Goal: Task Accomplishment & Management: Complete application form

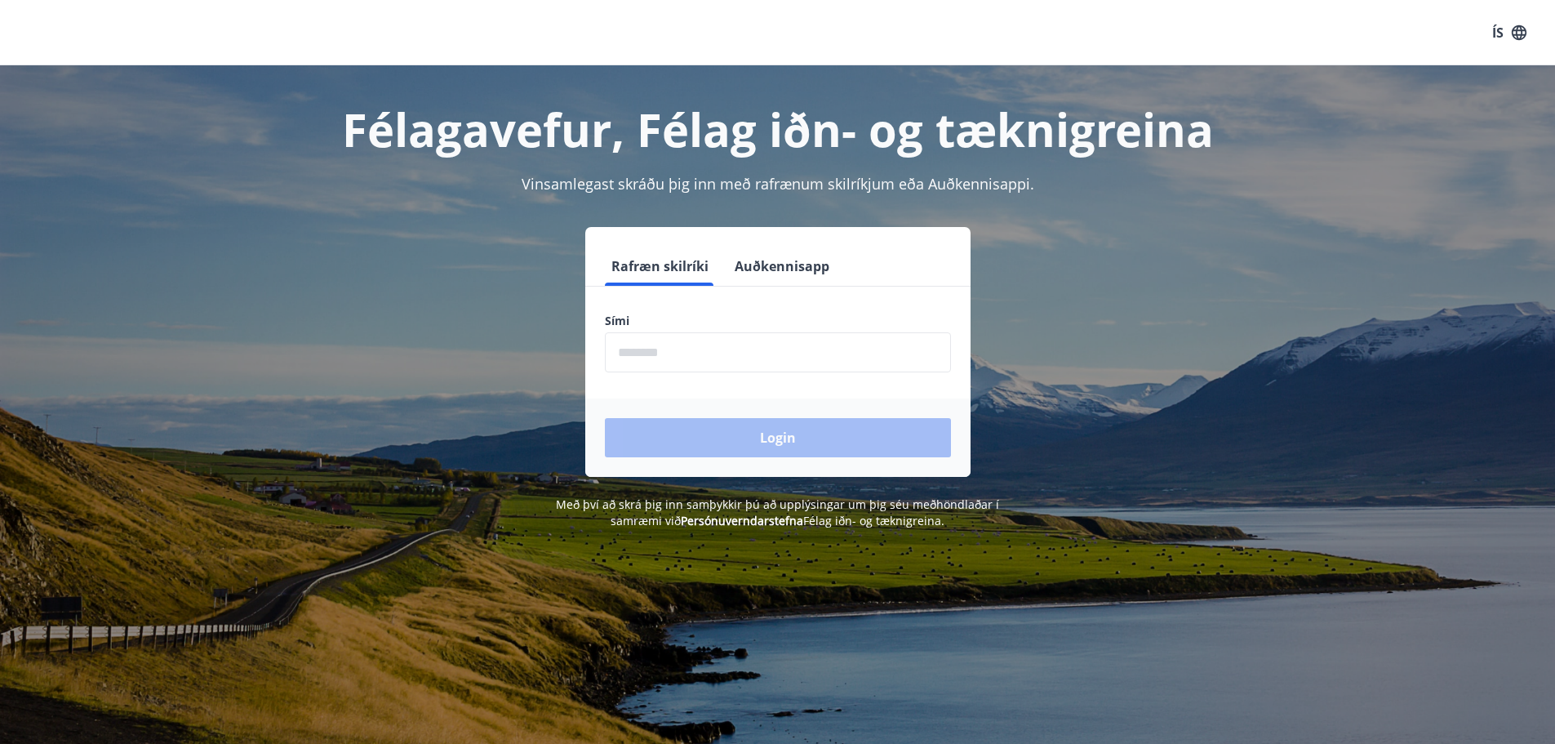
click at [682, 345] on input "phone" at bounding box center [778, 352] width 346 height 40
type input "********"
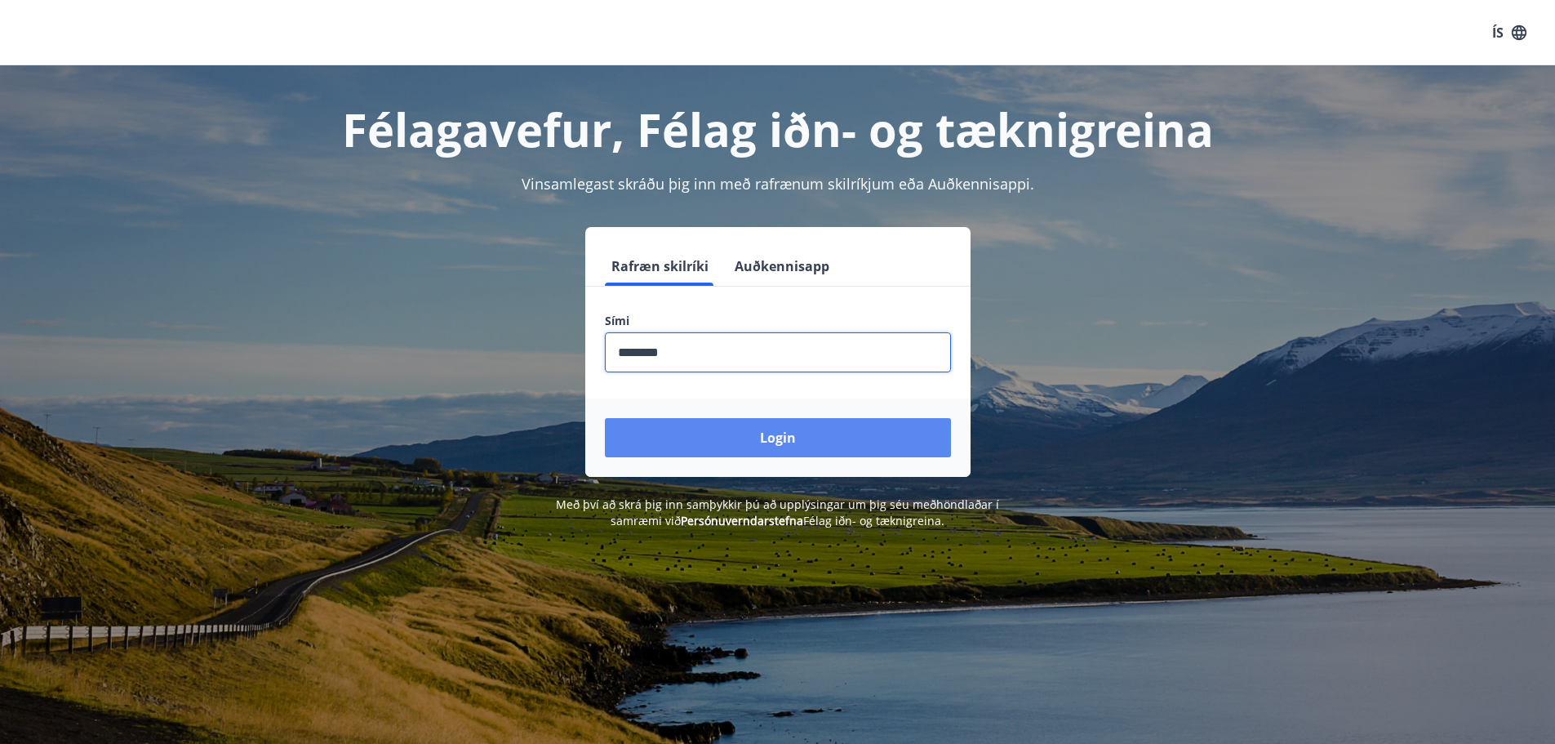
click at [805, 439] on button "Login" at bounding box center [778, 437] width 346 height 39
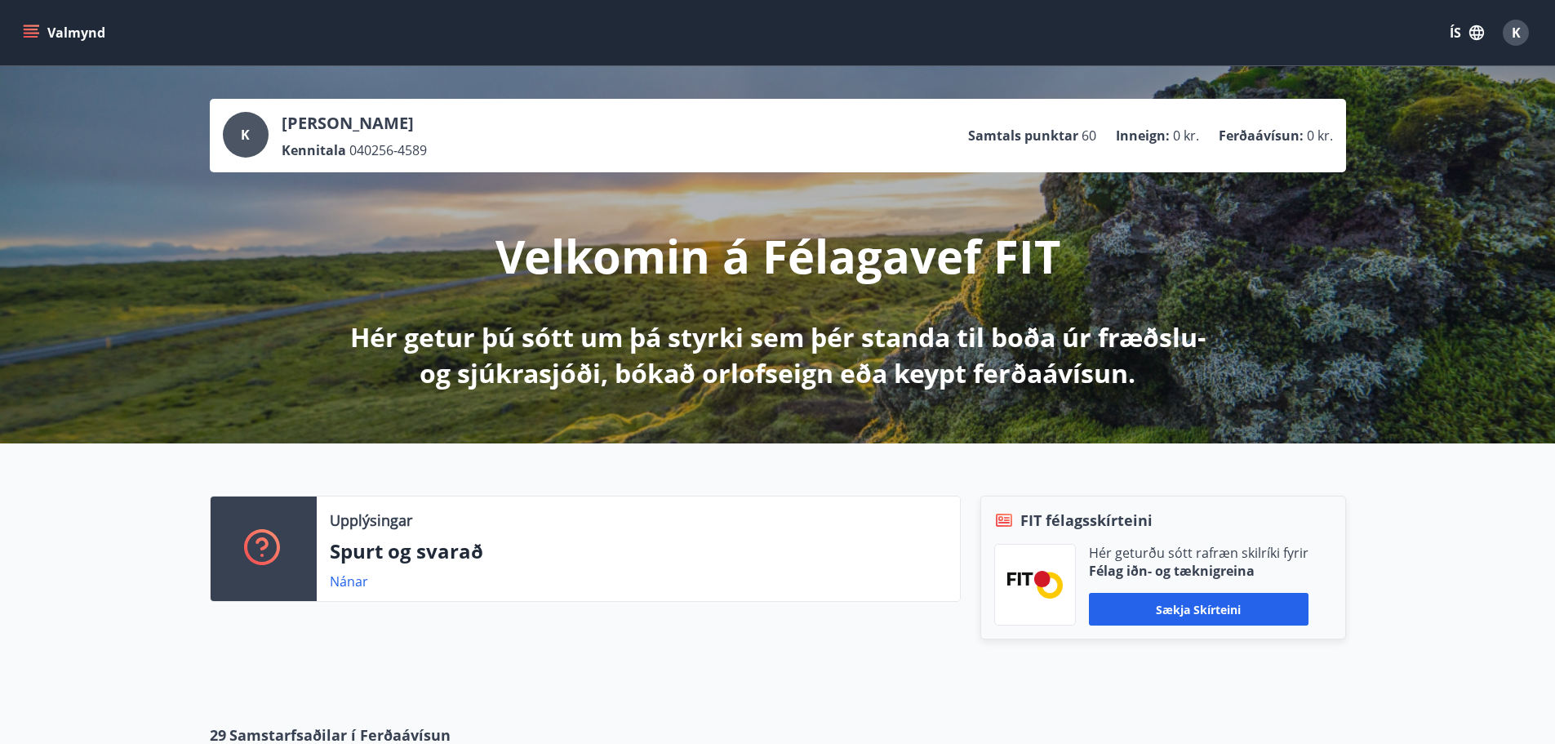
click at [29, 30] on icon "menu" at bounding box center [31, 30] width 15 height 2
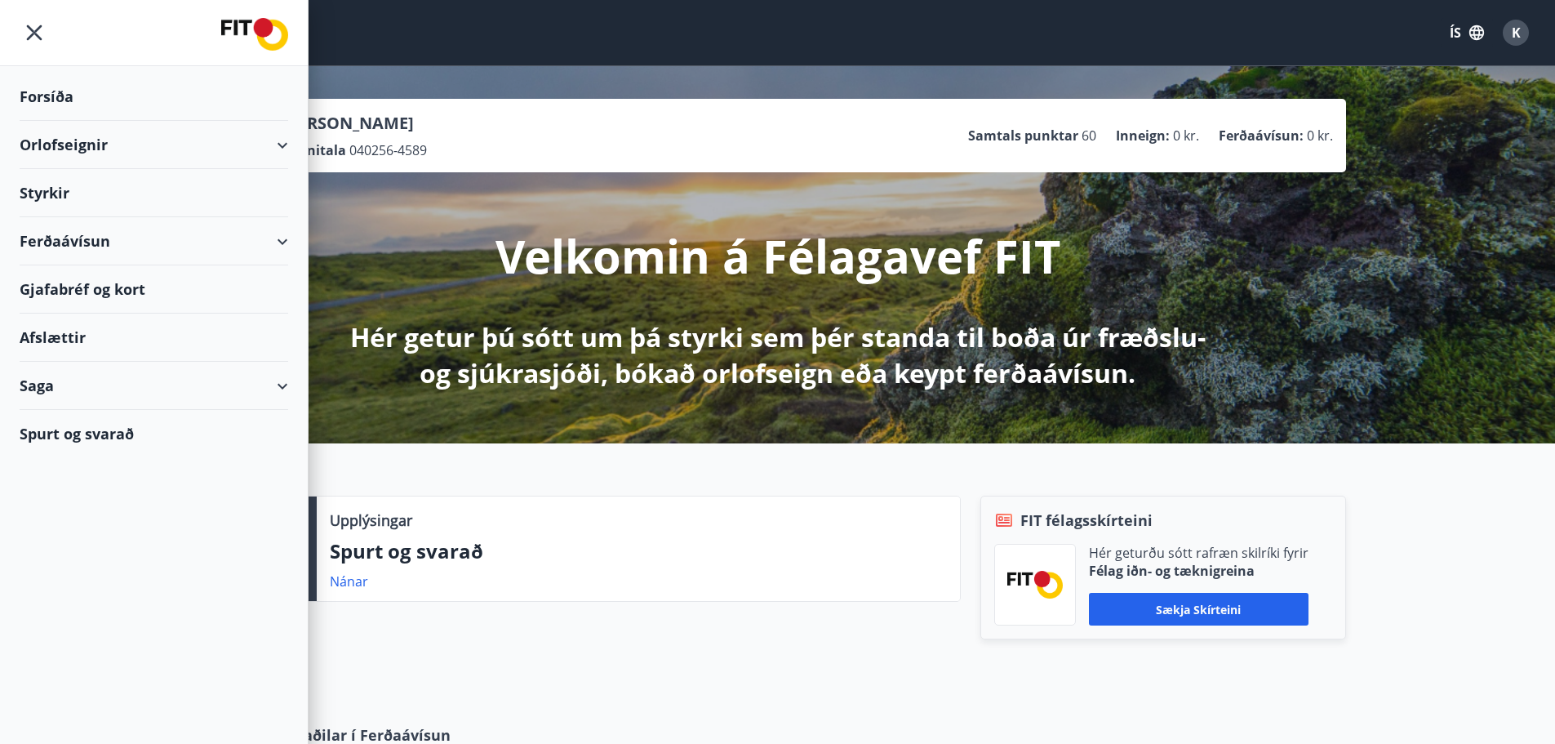
click at [64, 121] on div "Styrkir" at bounding box center [154, 97] width 269 height 48
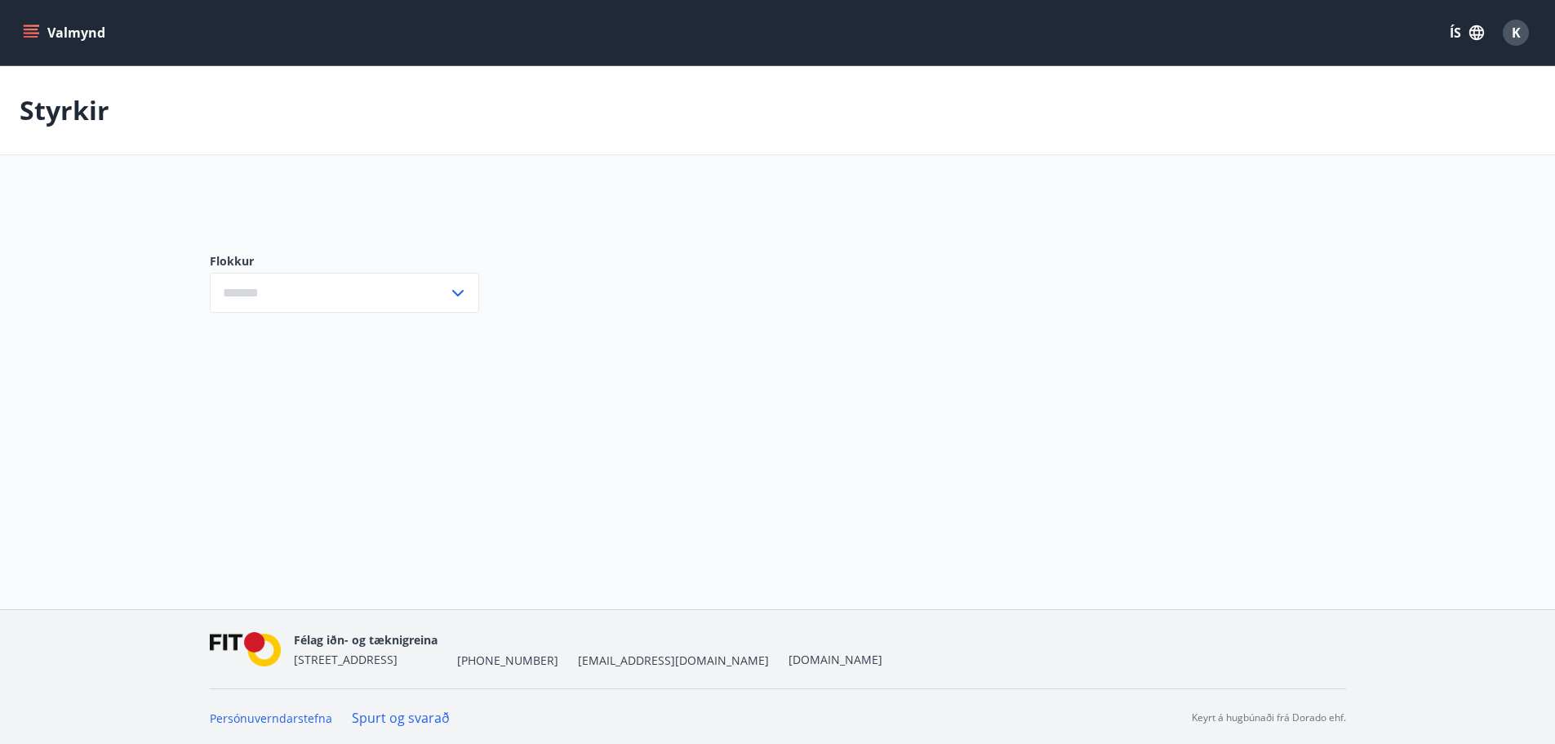
type input "***"
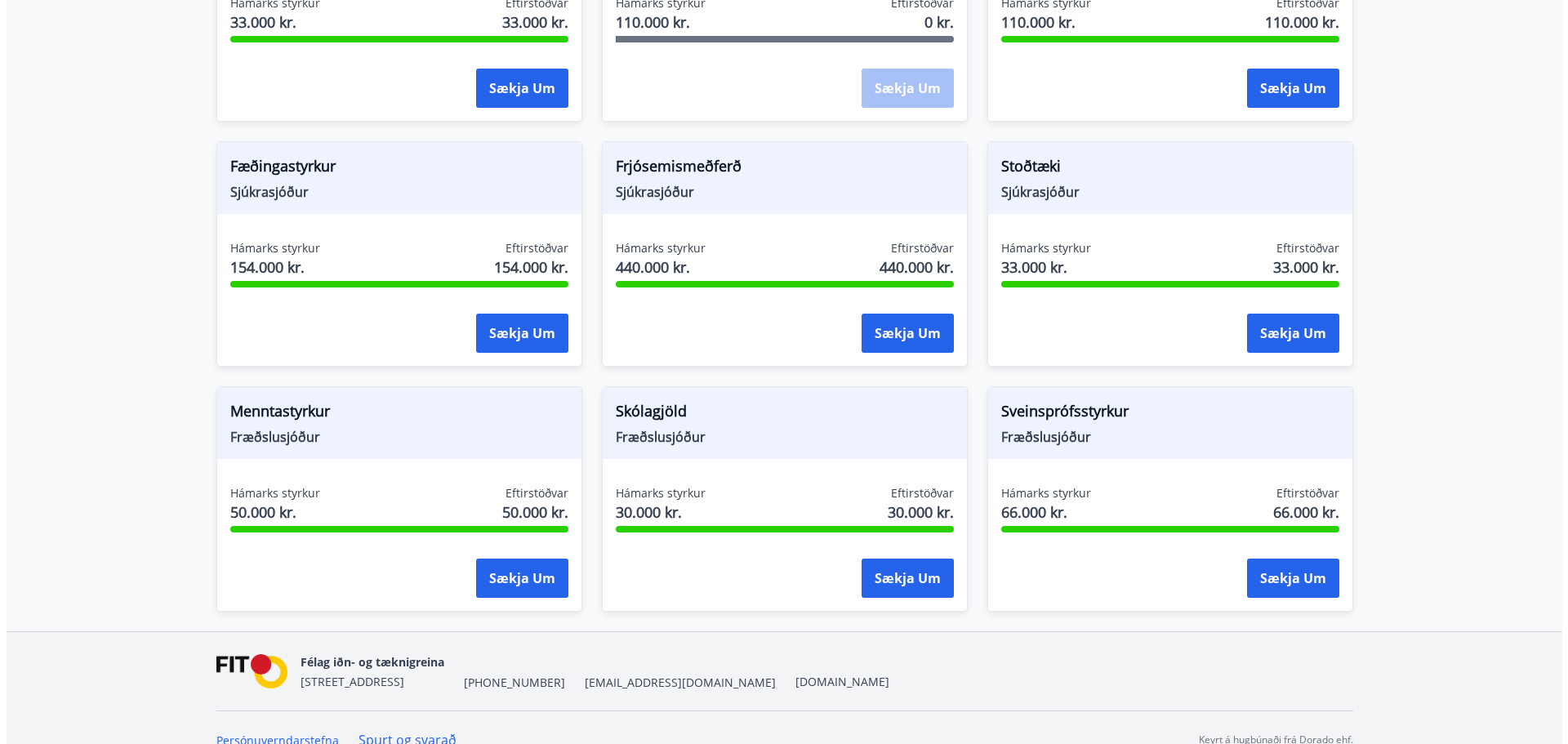
scroll to position [1170, 0]
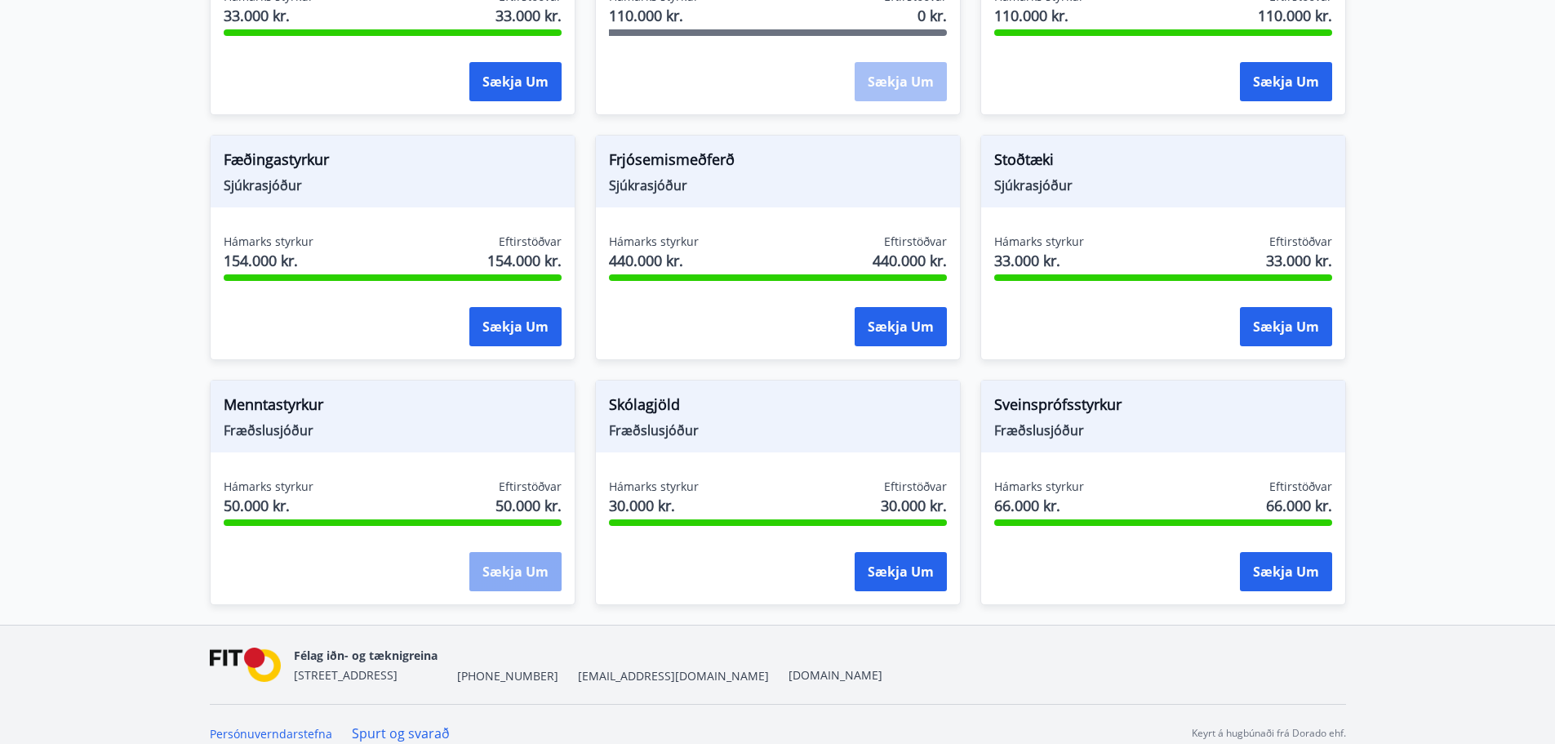
click at [507, 552] on button "Sækja um" at bounding box center [515, 571] width 92 height 39
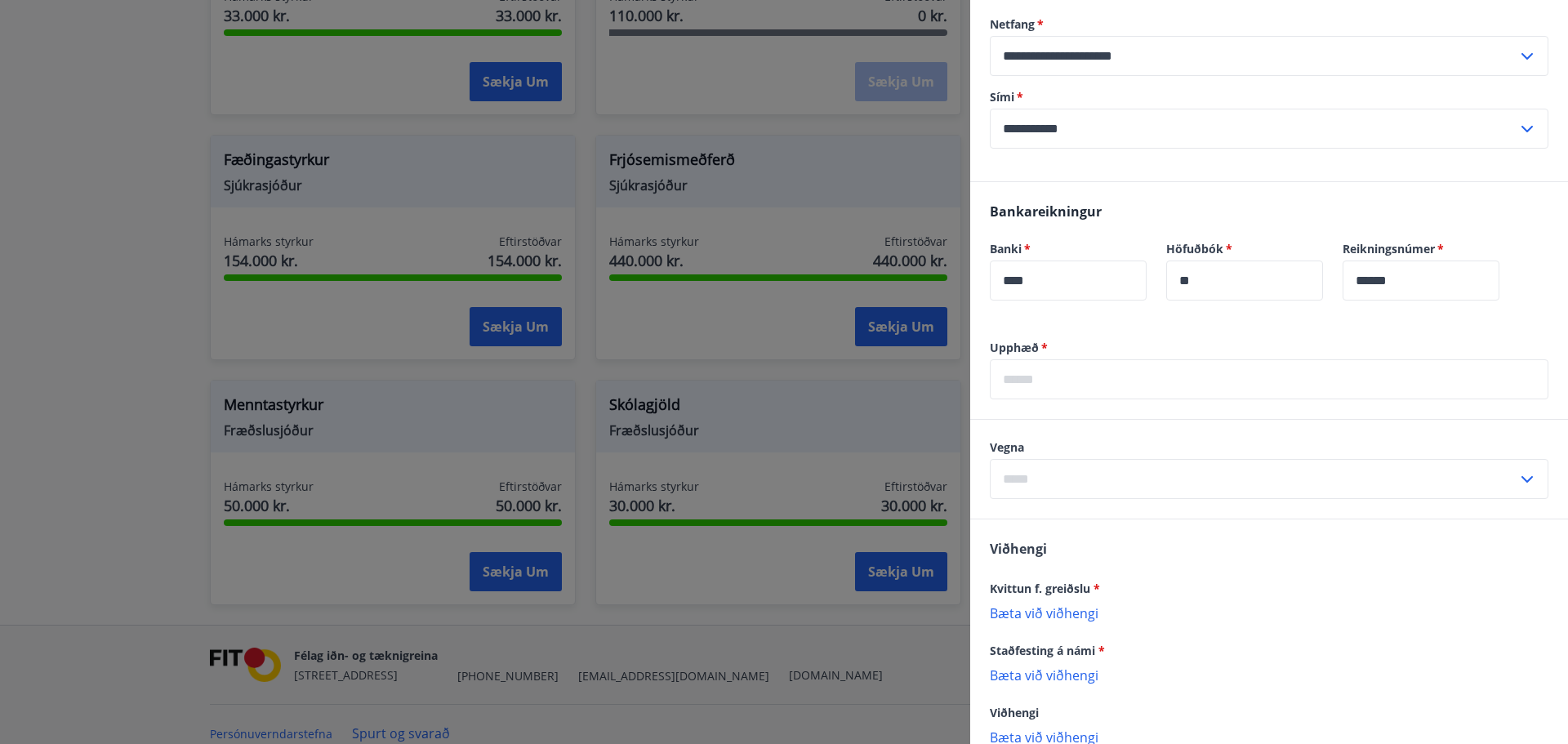
scroll to position [327, 0]
click at [1517, 478] on icon at bounding box center [1527, 479] width 20 height 20
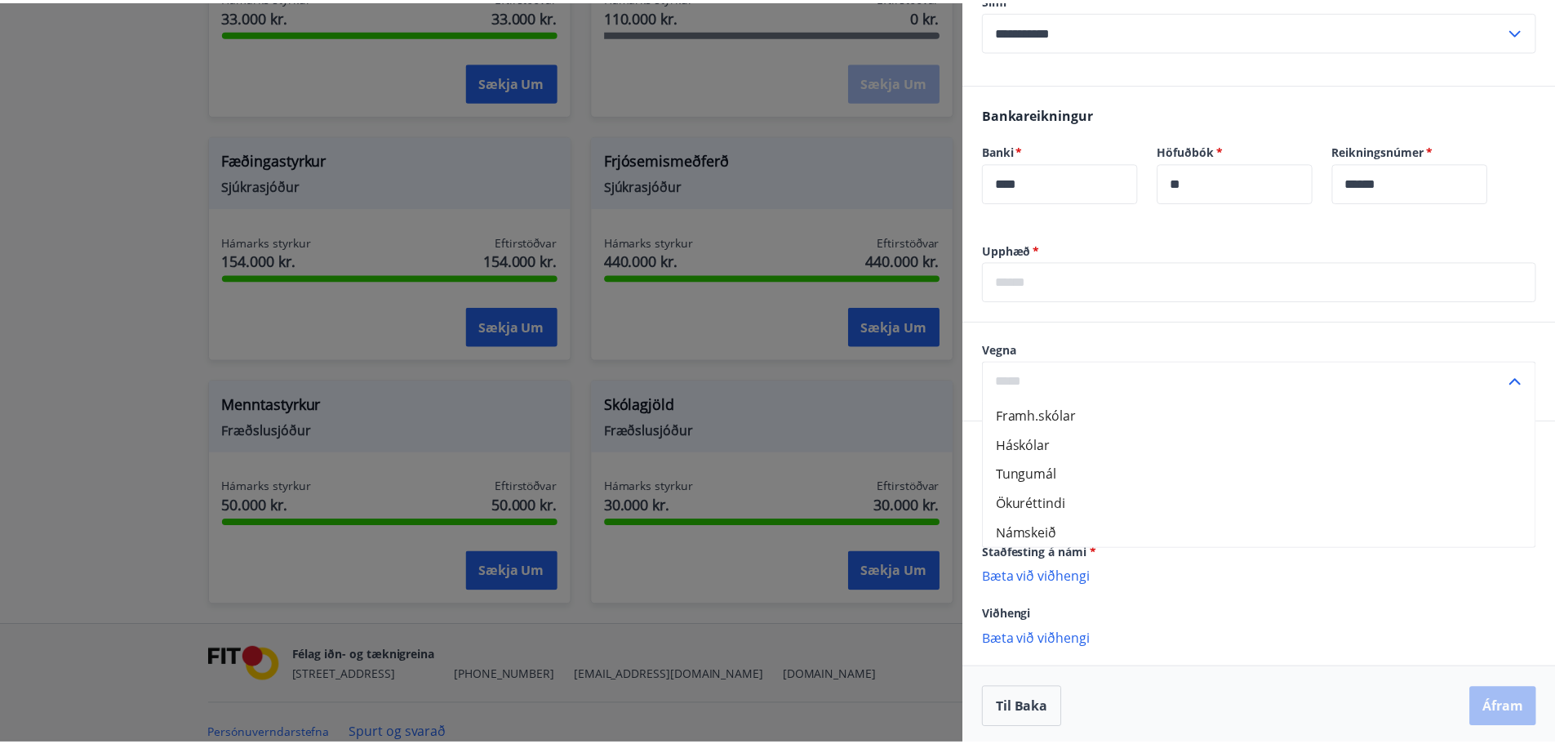
scroll to position [428, 0]
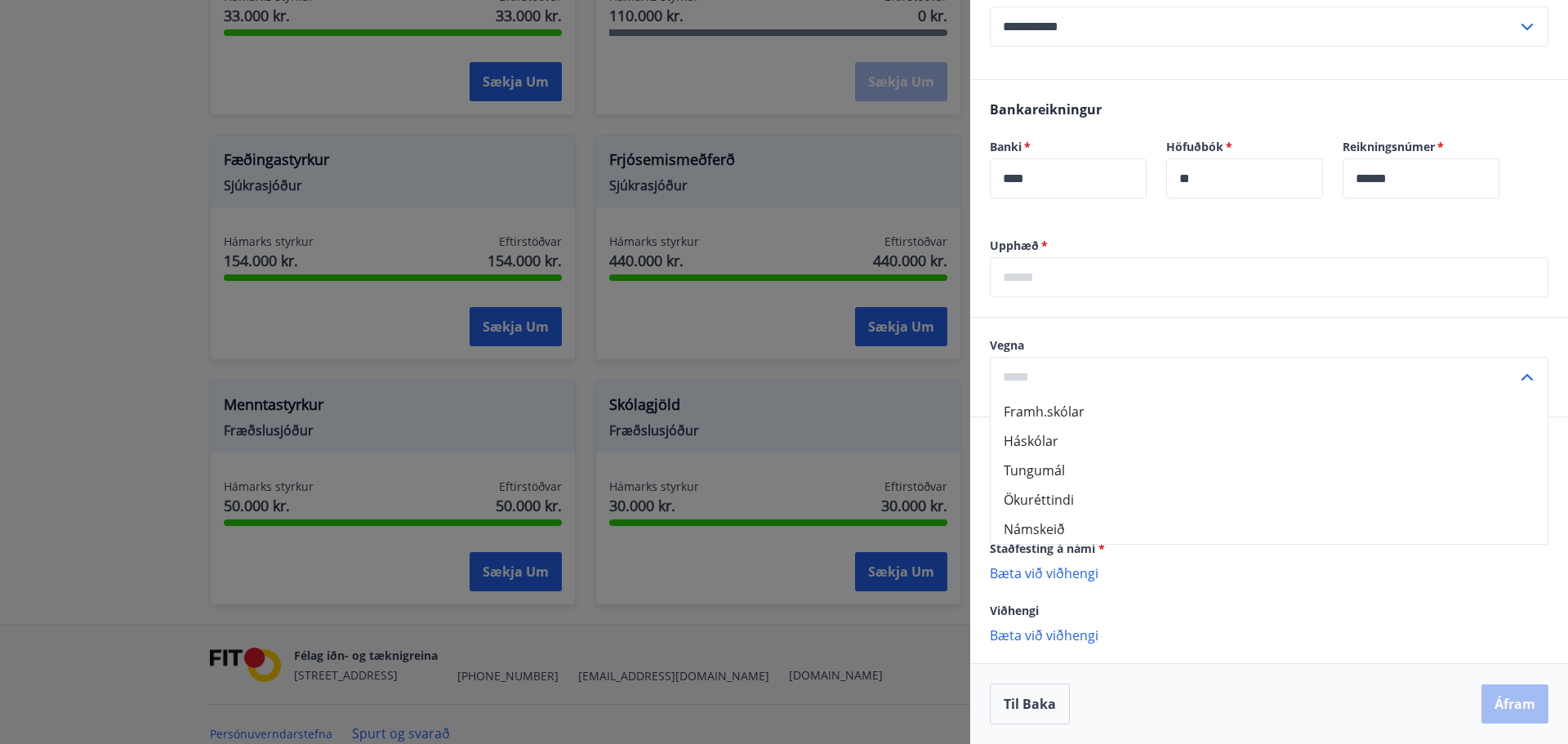
click at [821, 714] on div at bounding box center [784, 372] width 1568 height 744
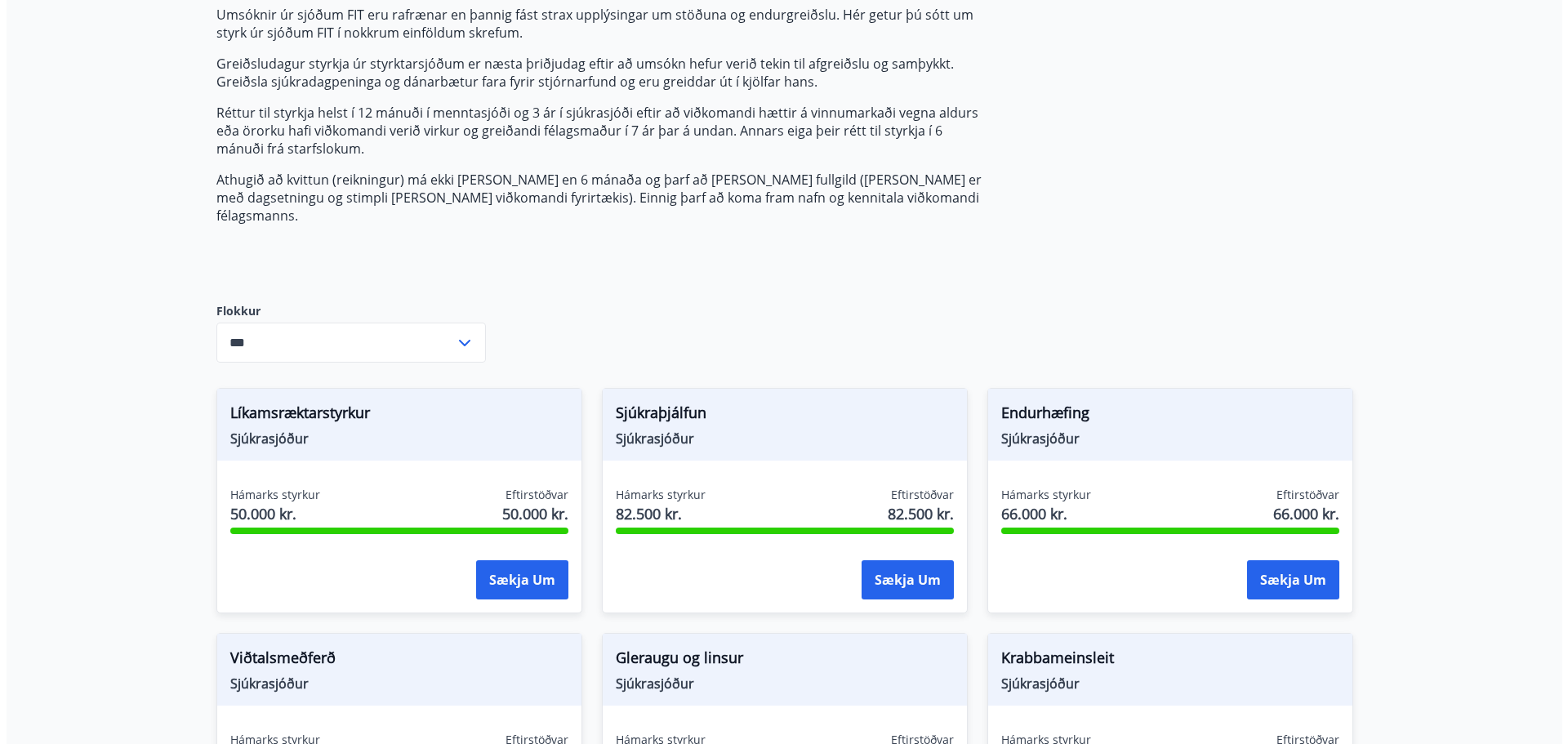
scroll to position [0, 0]
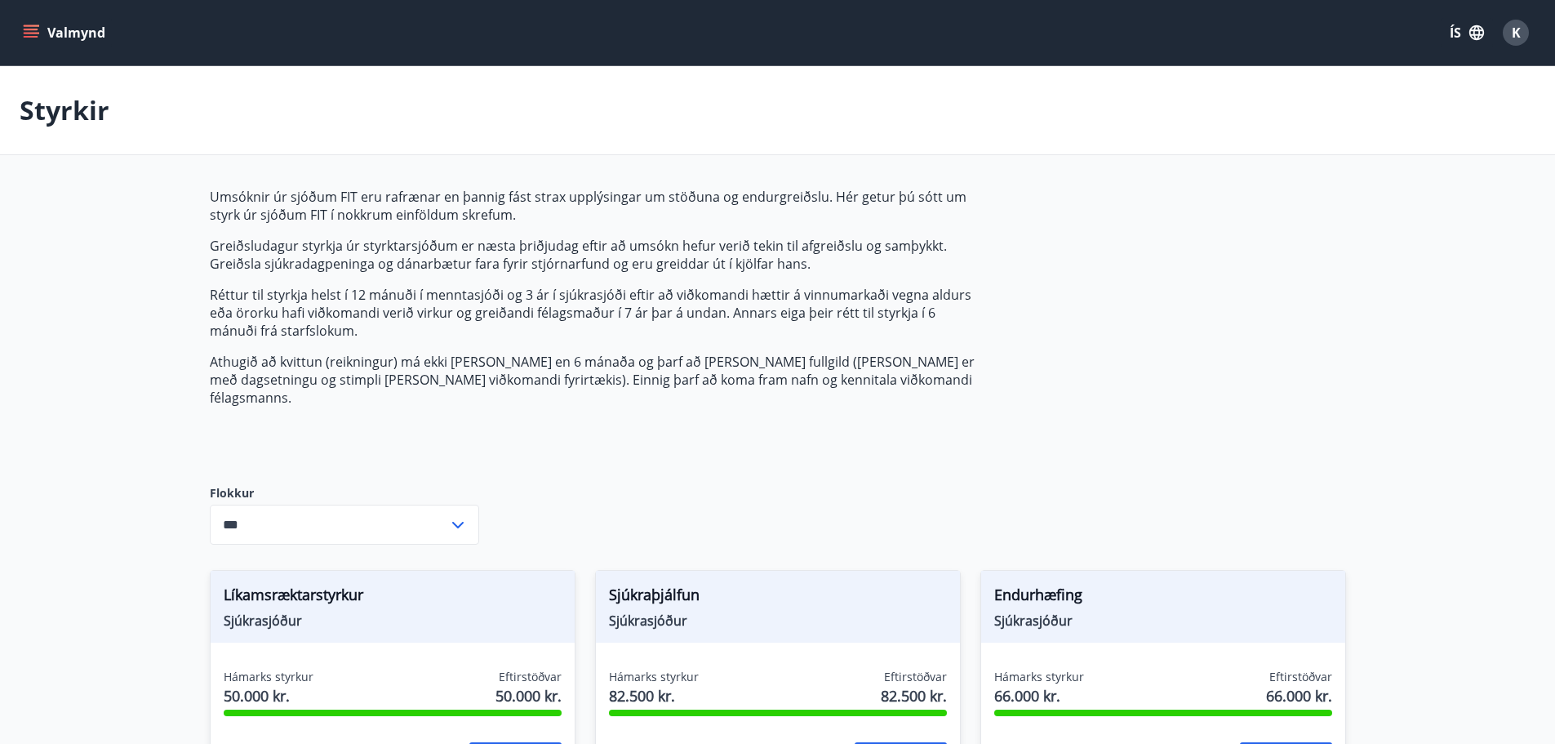
click at [1520, 37] on span "K" at bounding box center [1516, 33] width 9 height 18
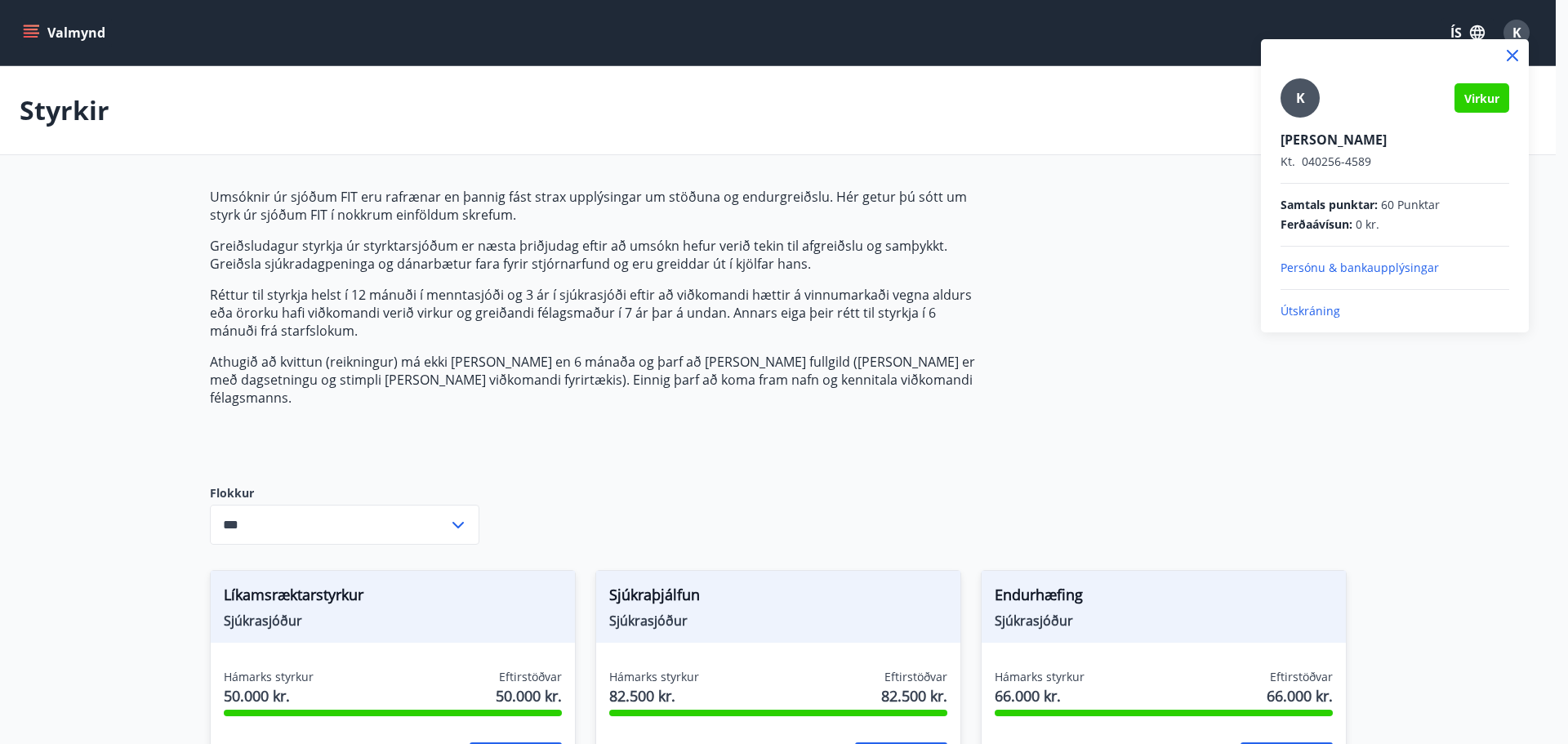
click at [1308, 309] on p "Útskráning" at bounding box center [1394, 311] width 229 height 16
